Goal: Transaction & Acquisition: Book appointment/travel/reservation

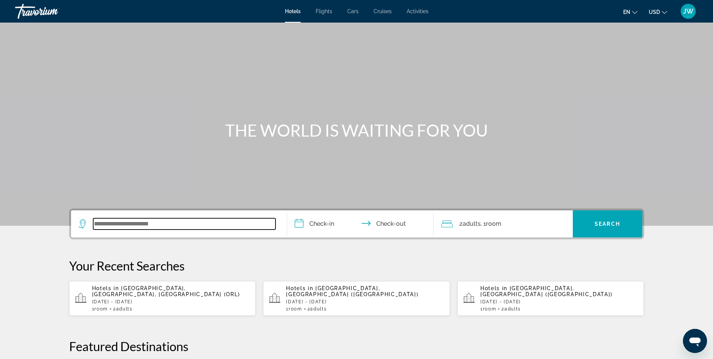
click at [181, 227] on input "Search widget" at bounding box center [184, 223] width 182 height 11
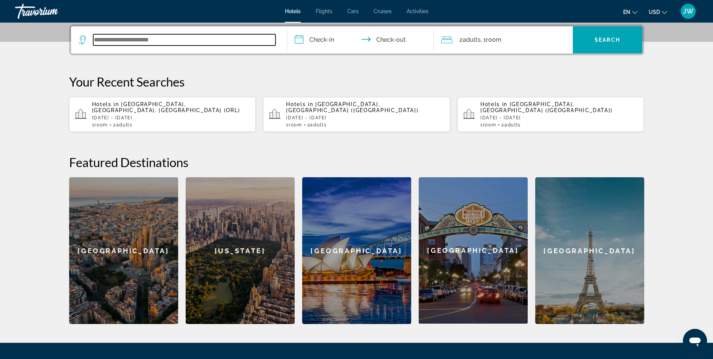
click at [154, 38] on input "Search widget" at bounding box center [184, 39] width 182 height 11
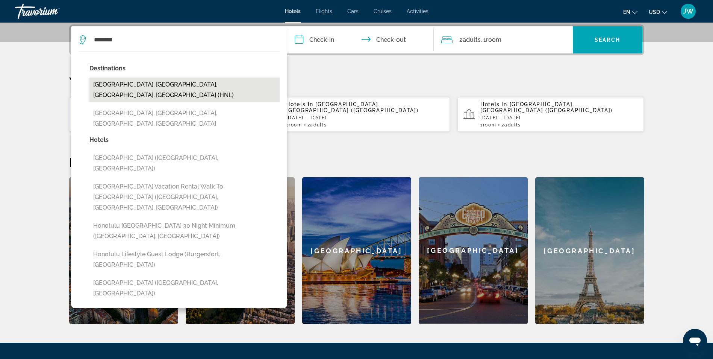
click at [190, 79] on button "[GEOGRAPHIC_DATA], [GEOGRAPHIC_DATA], [GEOGRAPHIC_DATA], [GEOGRAPHIC_DATA] (HNL)" at bounding box center [185, 89] width 190 height 25
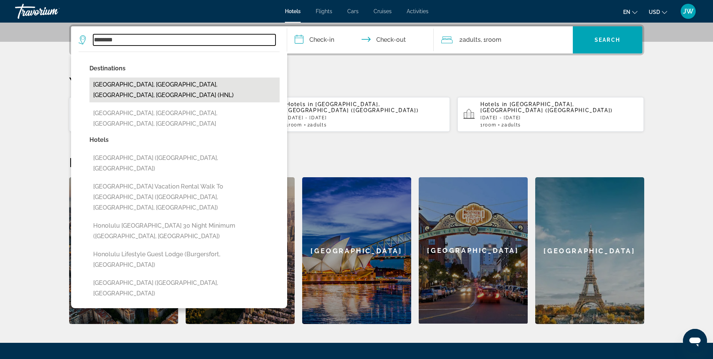
type input "**********"
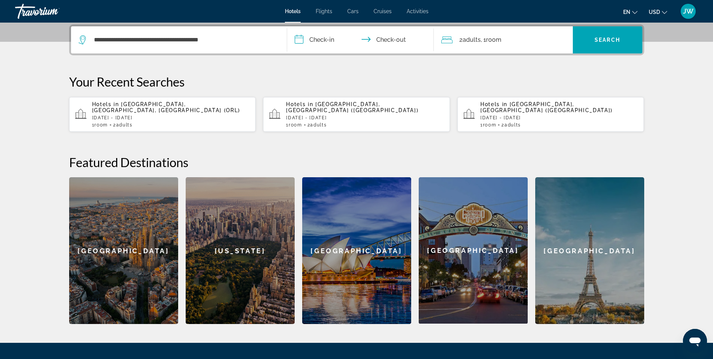
click at [300, 41] on input "**********" at bounding box center [362, 40] width 150 height 29
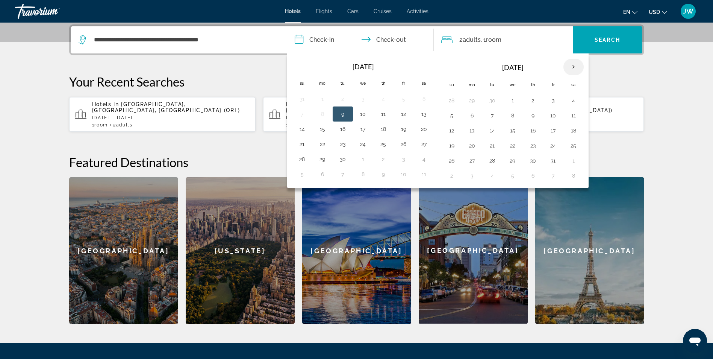
click at [574, 68] on th "Next month" at bounding box center [574, 67] width 20 height 17
click at [492, 130] on button "11" at bounding box center [493, 130] width 12 height 11
click at [493, 131] on button "11" at bounding box center [493, 130] width 12 height 11
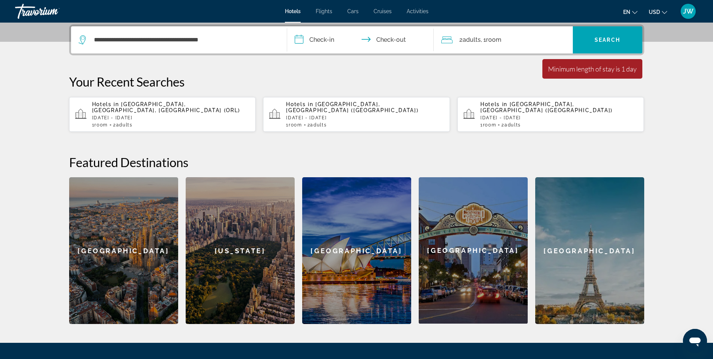
click at [305, 41] on input "**********" at bounding box center [362, 40] width 150 height 29
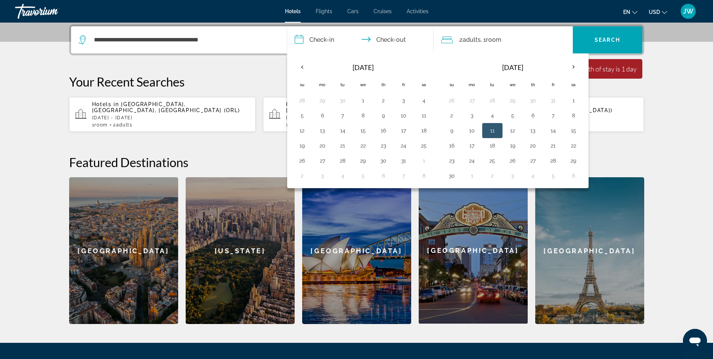
click at [491, 129] on button "11" at bounding box center [493, 130] width 12 height 11
click at [515, 130] on button "12" at bounding box center [513, 130] width 12 height 11
type input "**********"
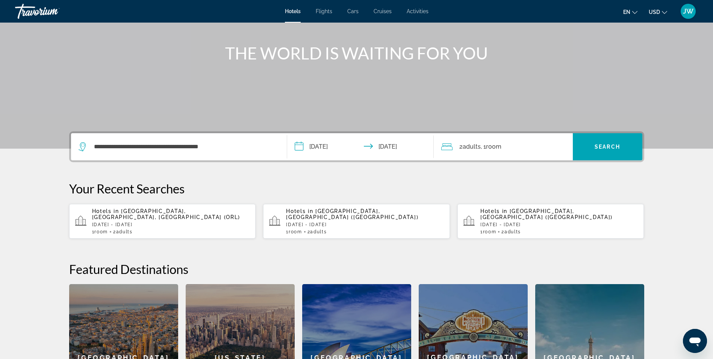
scroll to position [71, 0]
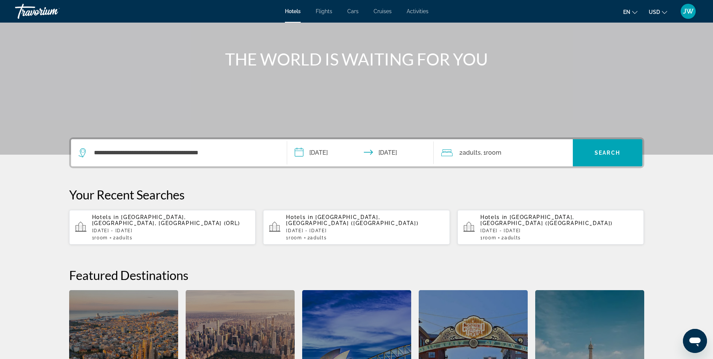
click at [419, 12] on span "Activities" at bounding box center [418, 11] width 22 height 6
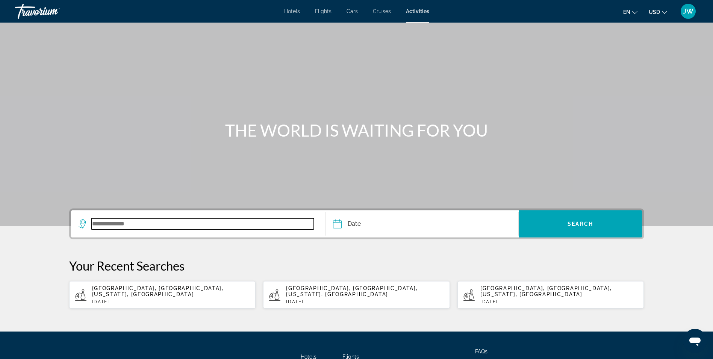
click at [137, 219] on input "Search widget" at bounding box center [202, 223] width 223 height 11
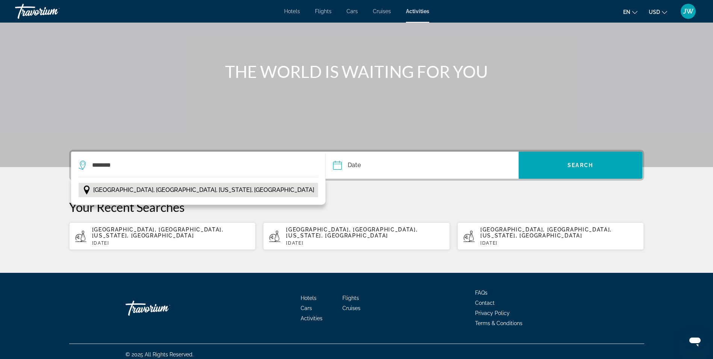
click at [158, 186] on span "[GEOGRAPHIC_DATA], [GEOGRAPHIC_DATA], [US_STATE], [GEOGRAPHIC_DATA]" at bounding box center [203, 190] width 221 height 11
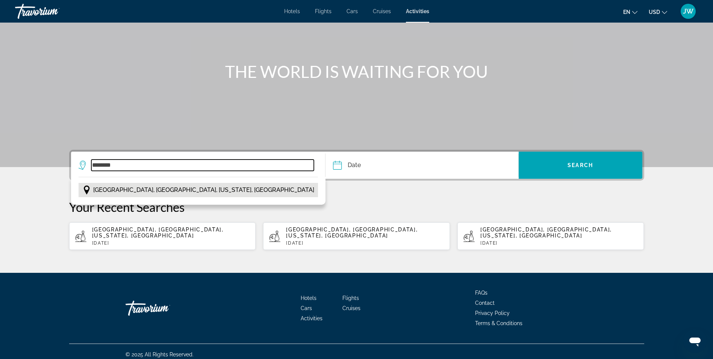
type input "**********"
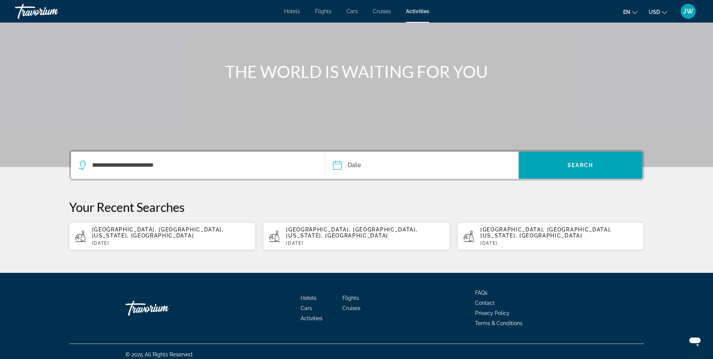
click at [338, 165] on input "Date" at bounding box center [379, 166] width 96 height 29
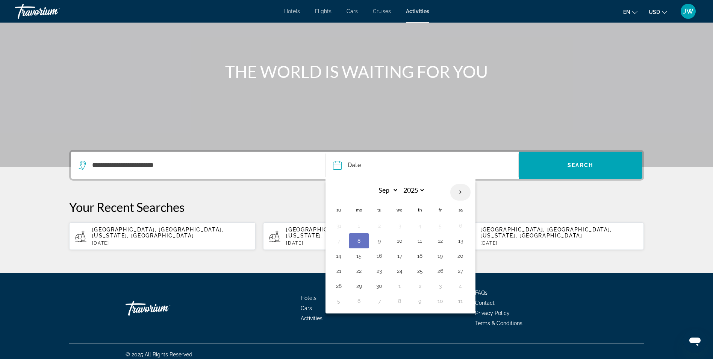
click at [464, 193] on th "Next month" at bounding box center [461, 192] width 20 height 17
select select "**"
click at [378, 258] on button "11" at bounding box center [379, 255] width 12 height 11
type input "**********"
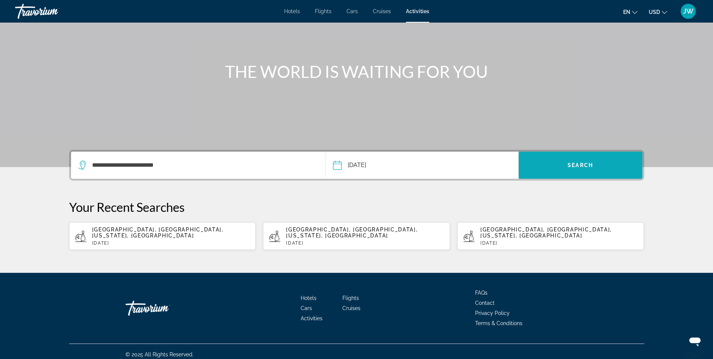
click at [577, 167] on span "Search" at bounding box center [581, 165] width 26 height 6
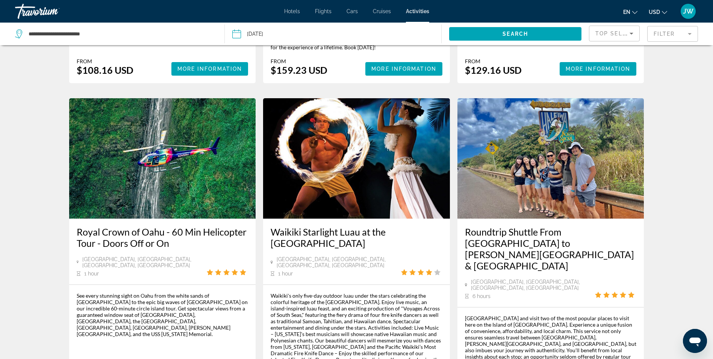
scroll to position [1139, 0]
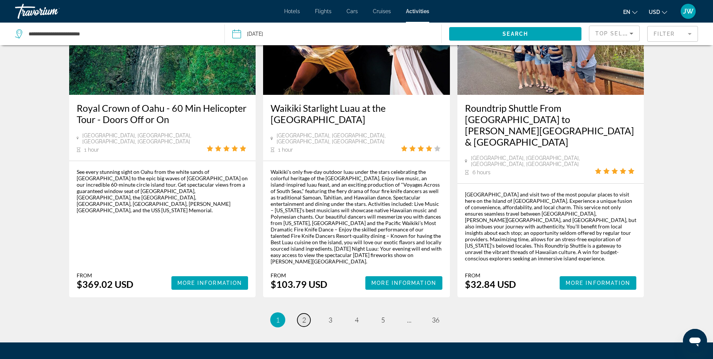
click at [307, 313] on link "page 2" at bounding box center [303, 319] width 13 height 13
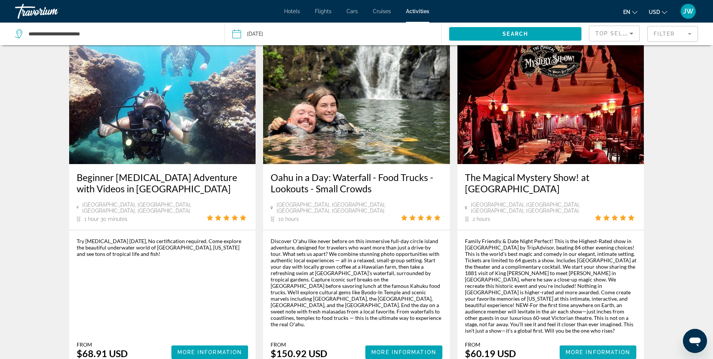
scroll to position [1015, 0]
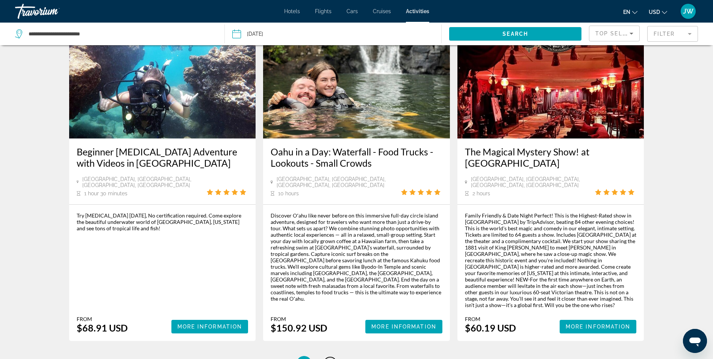
click at [331, 358] on span "3" at bounding box center [331, 363] width 4 height 8
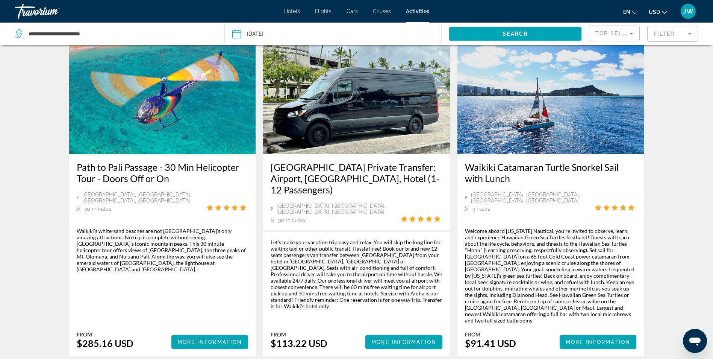
scroll to position [1126, 0]
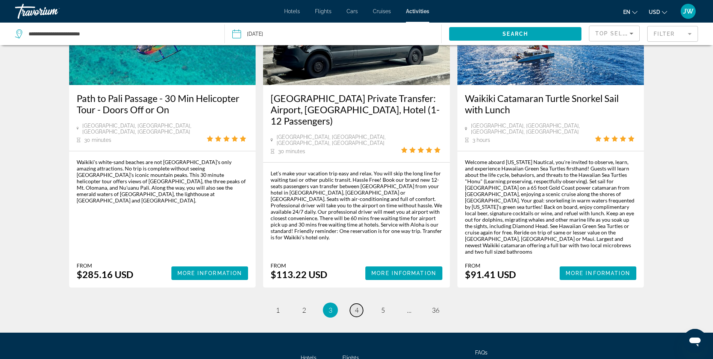
click at [358, 306] on span "4" at bounding box center [357, 310] width 4 height 8
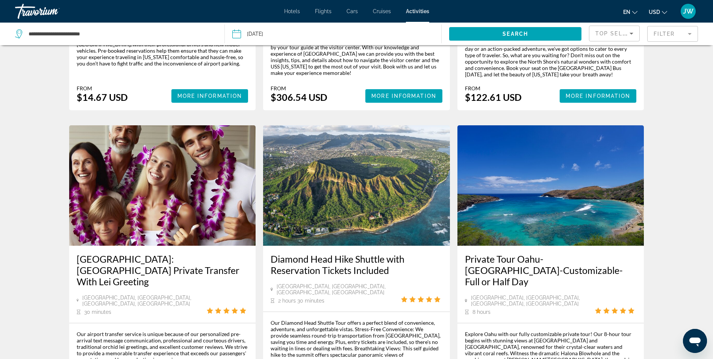
scroll to position [1015, 0]
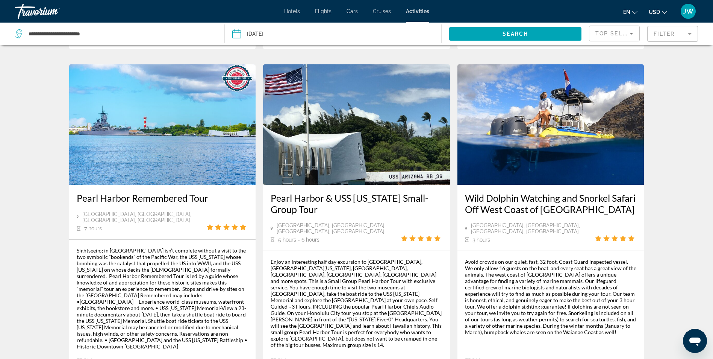
scroll to position [1015, 0]
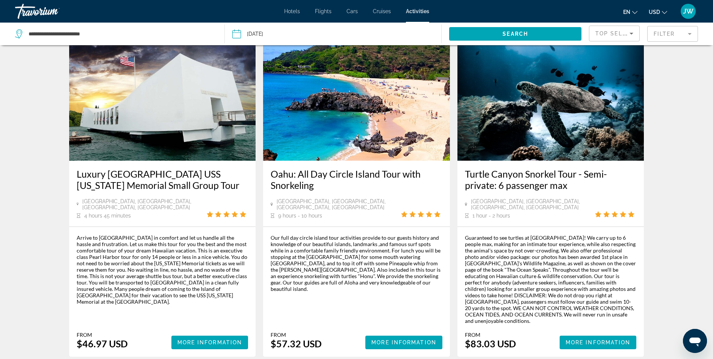
scroll to position [338, 0]
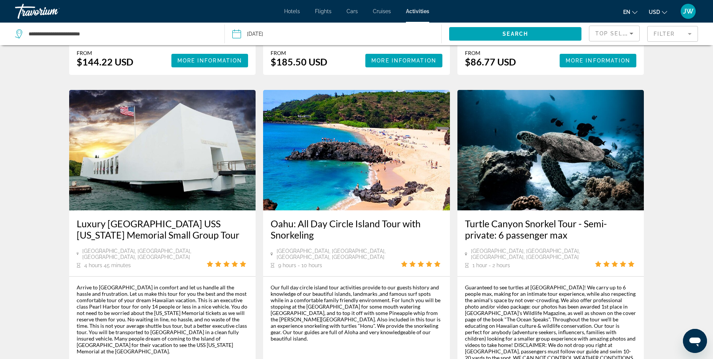
click at [363, 140] on img "Main content" at bounding box center [356, 150] width 187 height 120
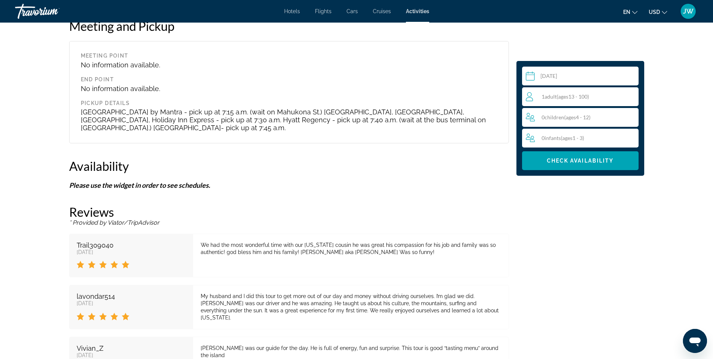
scroll to position [1316, 0]
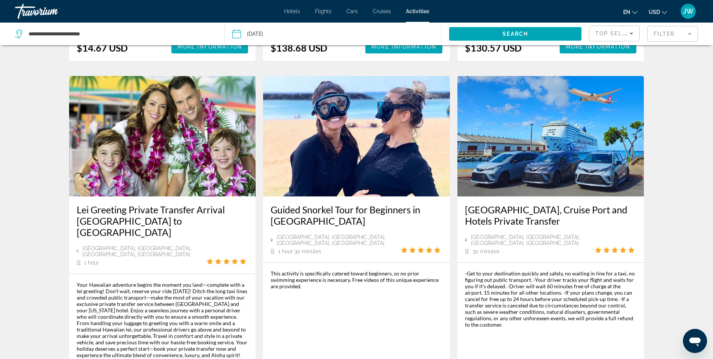
scroll to position [1120, 0]
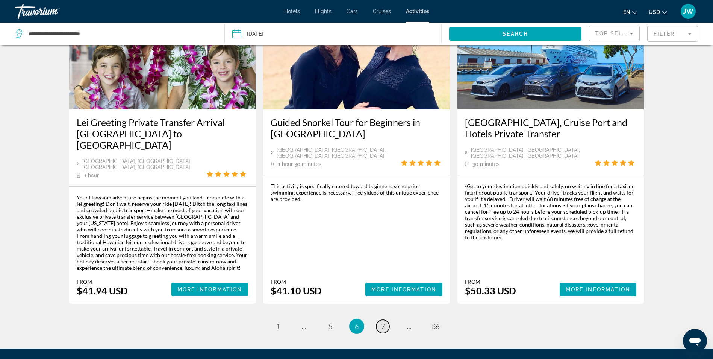
click at [382, 322] on span "7" at bounding box center [383, 326] width 4 height 8
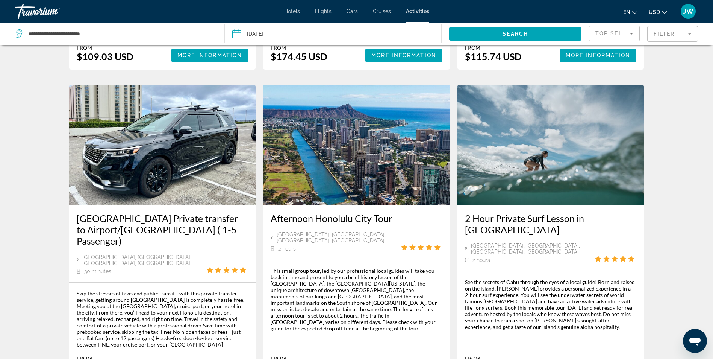
scroll to position [1053, 0]
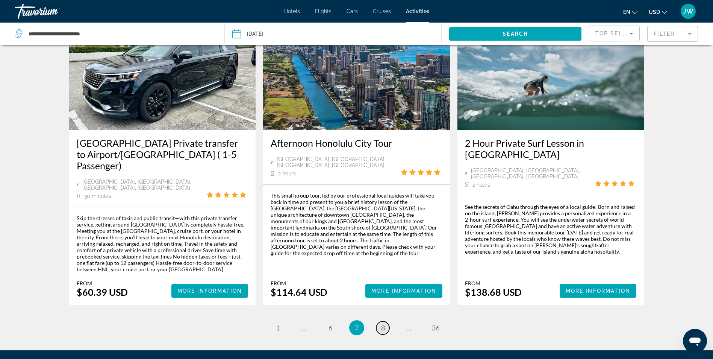
click at [386, 321] on link "page 8" at bounding box center [382, 327] width 13 height 13
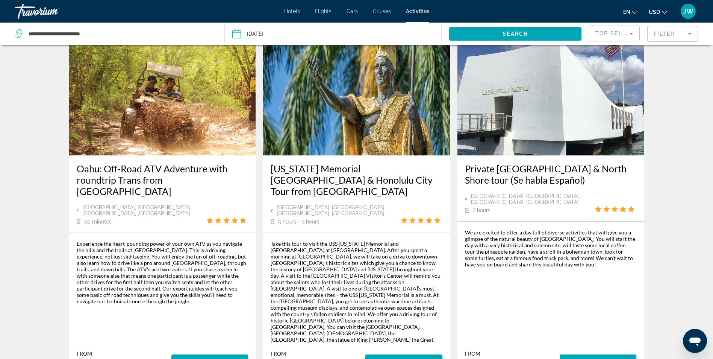
scroll to position [1114, 0]
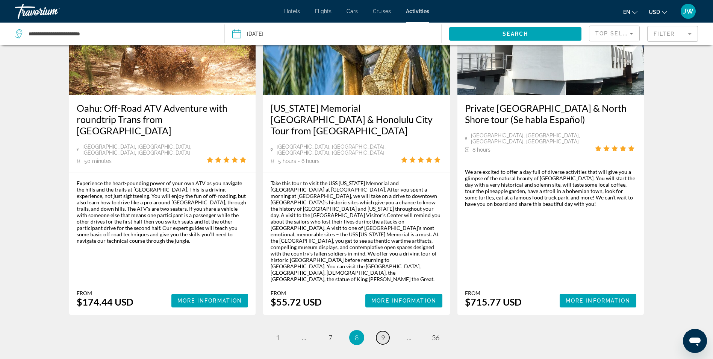
click at [384, 333] on span "9" at bounding box center [383, 337] width 4 height 8
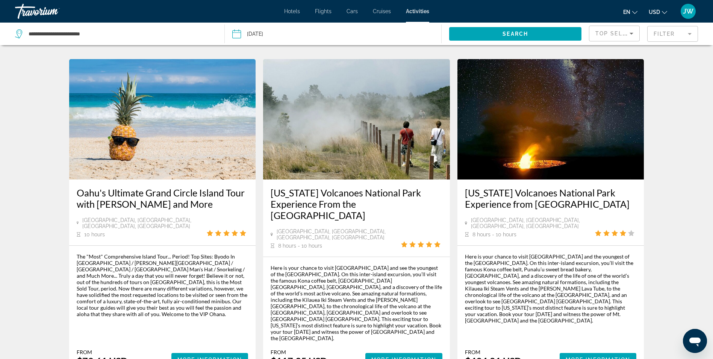
scroll to position [1015, 0]
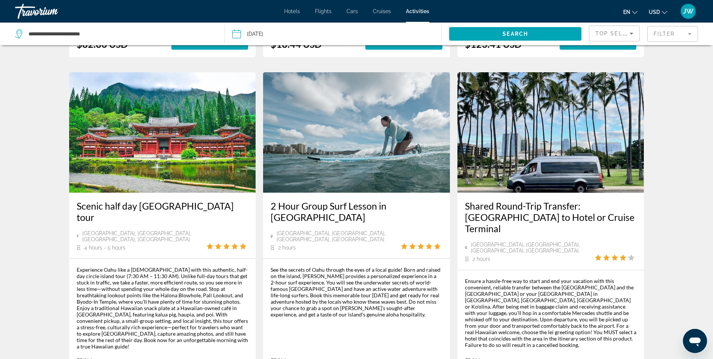
scroll to position [1053, 0]
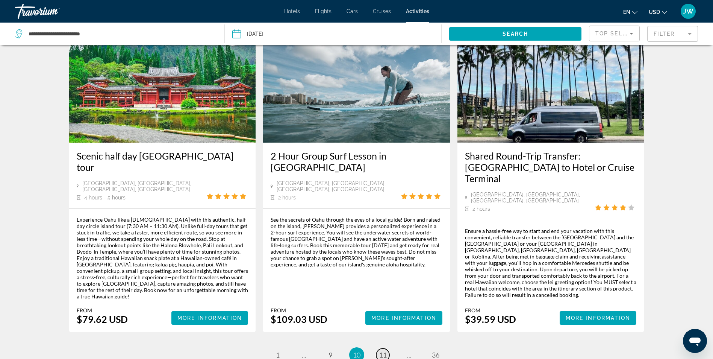
click at [381, 351] on span "11" at bounding box center [383, 355] width 8 height 8
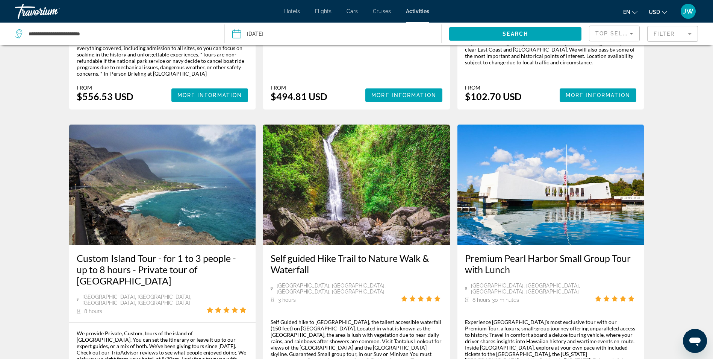
scroll to position [1101, 0]
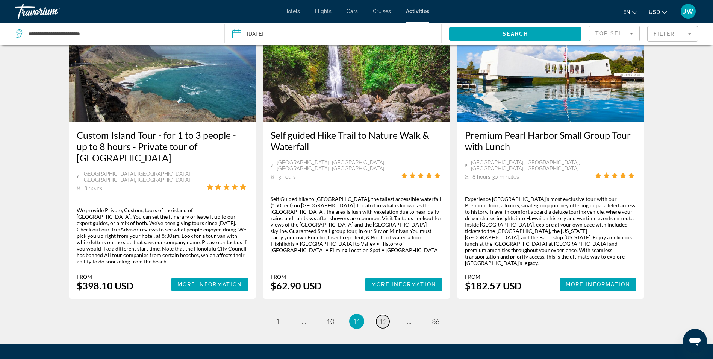
click at [382, 317] on span "12" at bounding box center [383, 321] width 8 height 8
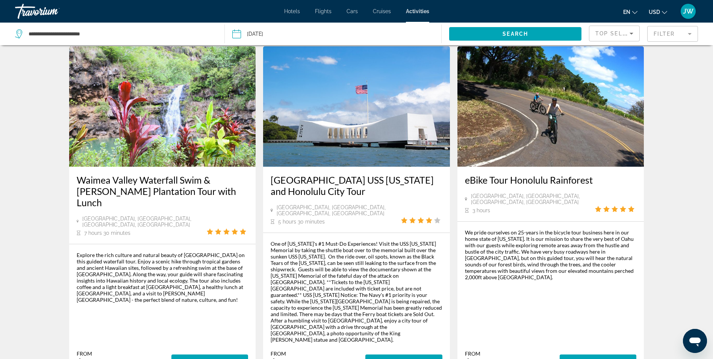
scroll to position [1091, 0]
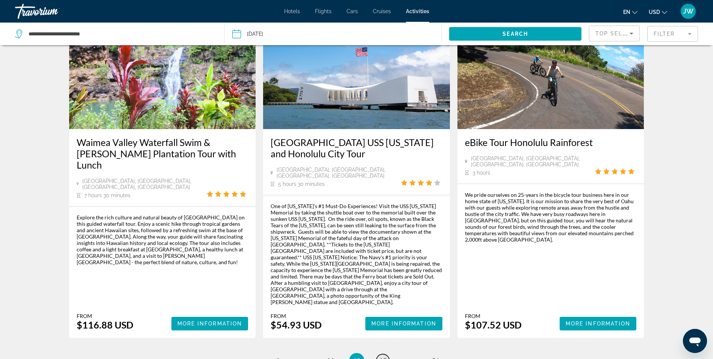
click at [382, 356] on span "13" at bounding box center [383, 360] width 8 height 8
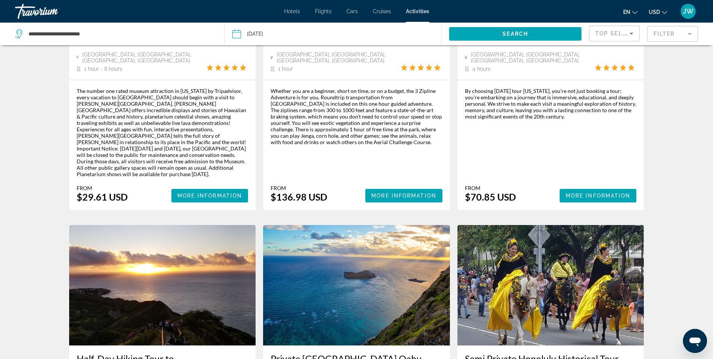
scroll to position [564, 0]
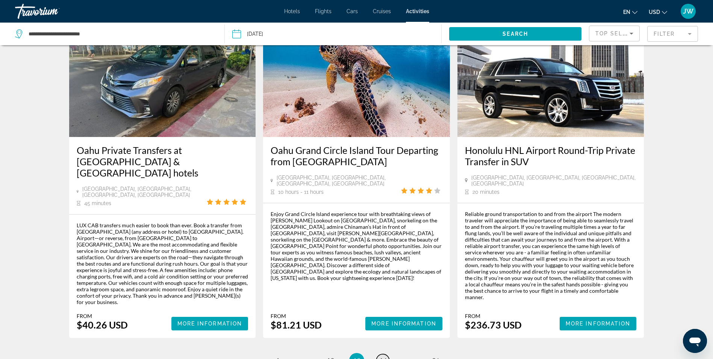
click at [384, 354] on link "page 14" at bounding box center [382, 360] width 13 height 13
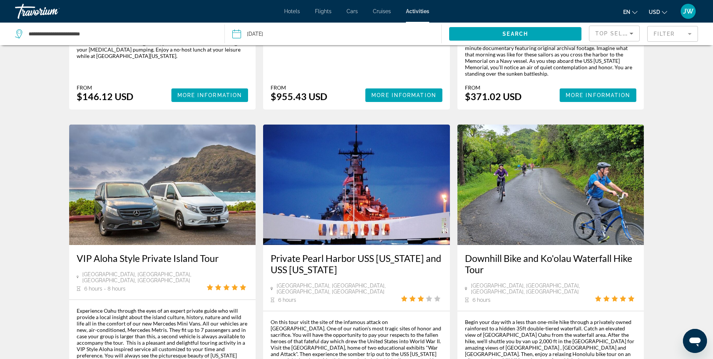
scroll to position [1126, 0]
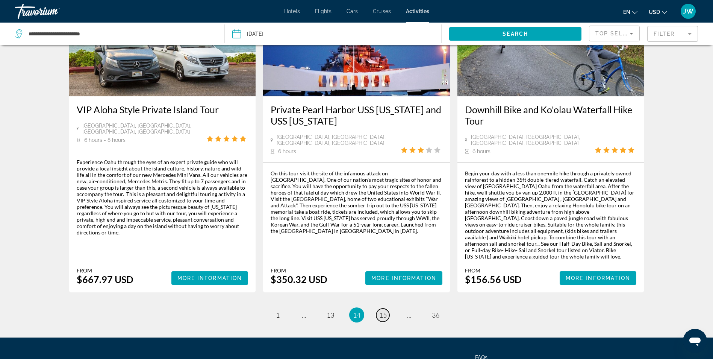
click at [382, 311] on span "15" at bounding box center [383, 315] width 8 height 8
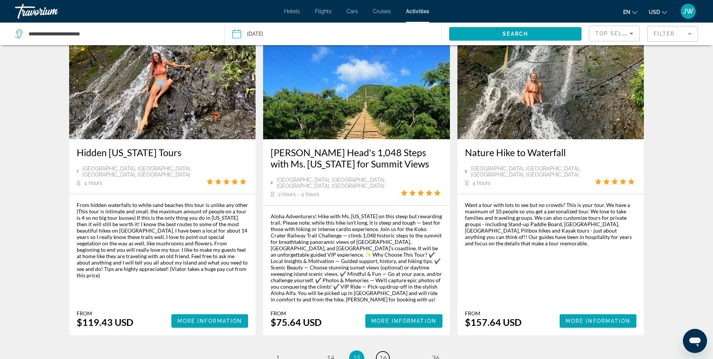
scroll to position [1053, 0]
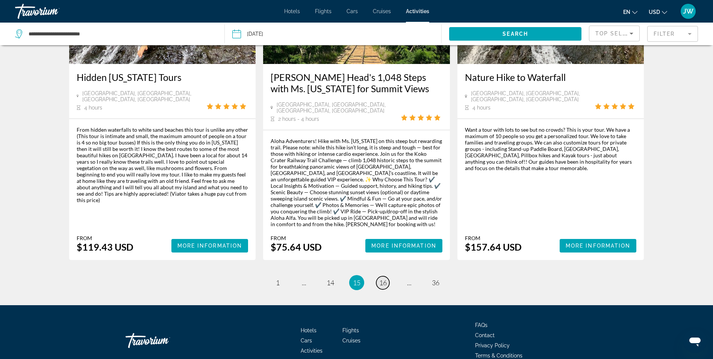
click at [381, 278] on span "16" at bounding box center [383, 282] width 8 height 8
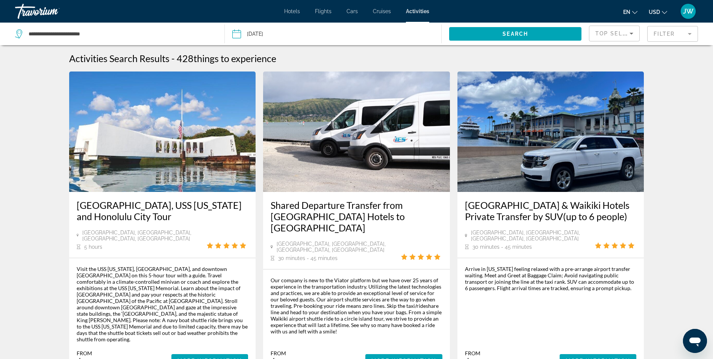
scroll to position [1053, 0]
